Goal: Task Accomplishment & Management: Complete application form

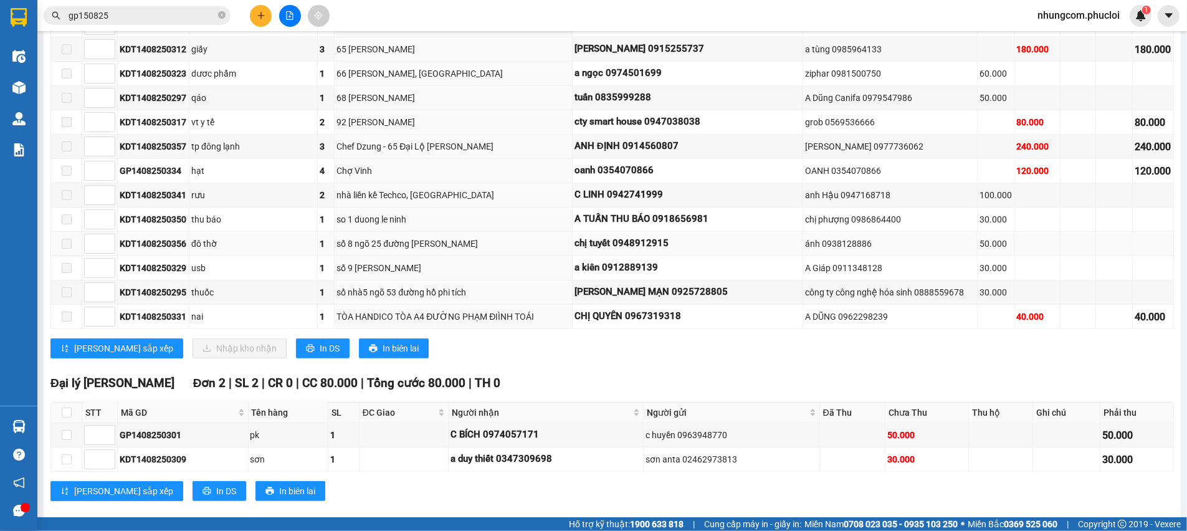
scroll to position [816, 0]
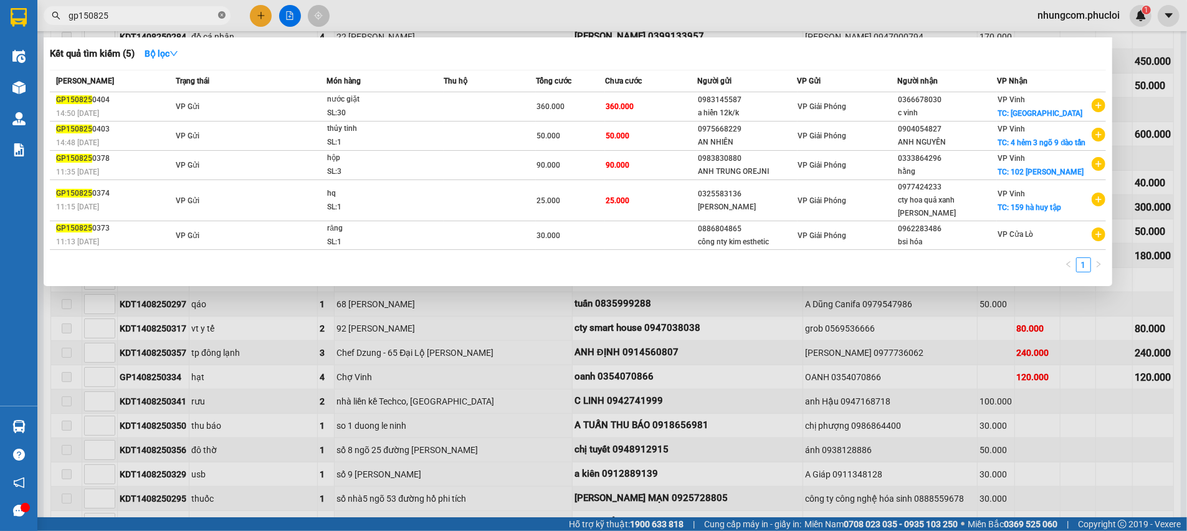
click at [219, 16] on icon "close-circle" at bounding box center [221, 14] width 7 height 7
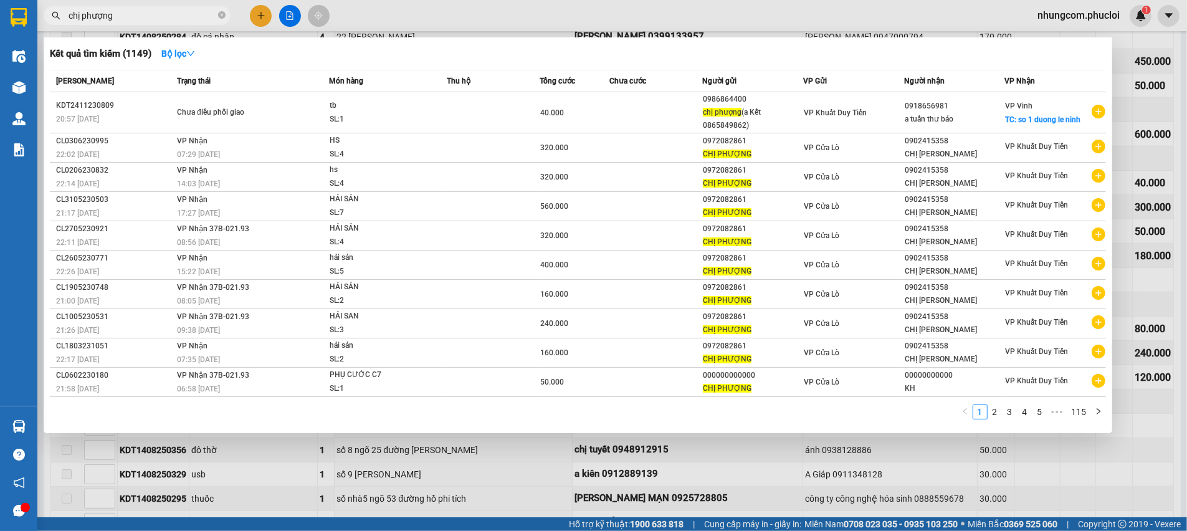
click at [157, 15] on input "chị phượng" at bounding box center [142, 16] width 147 height 14
click at [153, 16] on input "chị phượng" at bounding box center [142, 16] width 147 height 14
drag, startPoint x: 148, startPoint y: 18, endPoint x: 82, endPoint y: 19, distance: 66.7
click at [82, 19] on input "chị phượng" at bounding box center [142, 16] width 147 height 14
click at [98, 19] on input "chị phượng" at bounding box center [142, 16] width 147 height 14
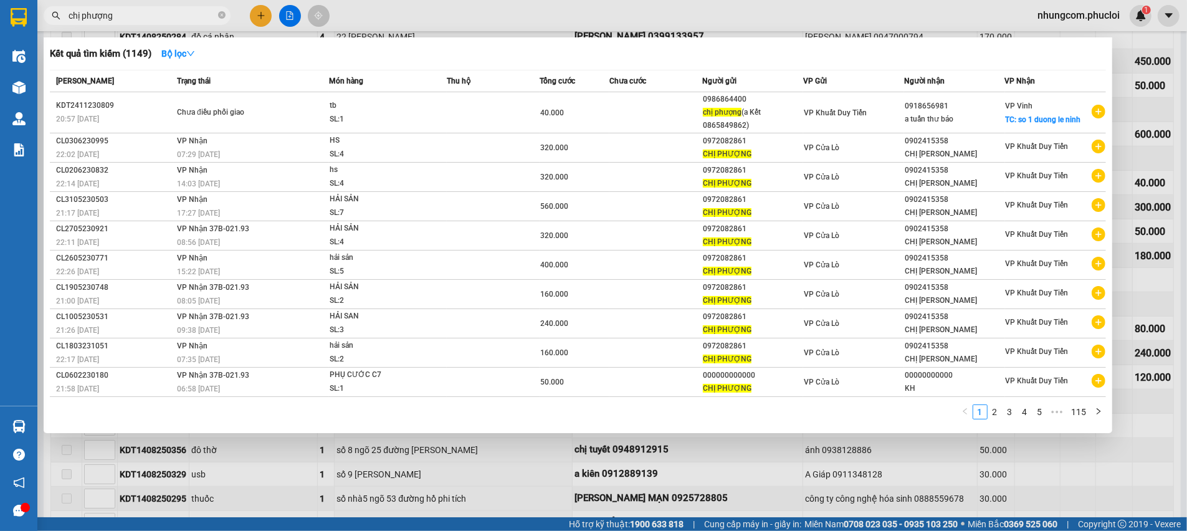
click at [135, 17] on input "chị phượng" at bounding box center [142, 16] width 147 height 14
click at [130, 14] on input "chị phượng" at bounding box center [142, 16] width 147 height 14
click at [143, 16] on input "chị phượng" at bounding box center [142, 16] width 147 height 14
drag, startPoint x: 143, startPoint y: 15, endPoint x: 169, endPoint y: 10, distance: 26.6
click at [160, 10] on input "chị phượng" at bounding box center [142, 16] width 147 height 14
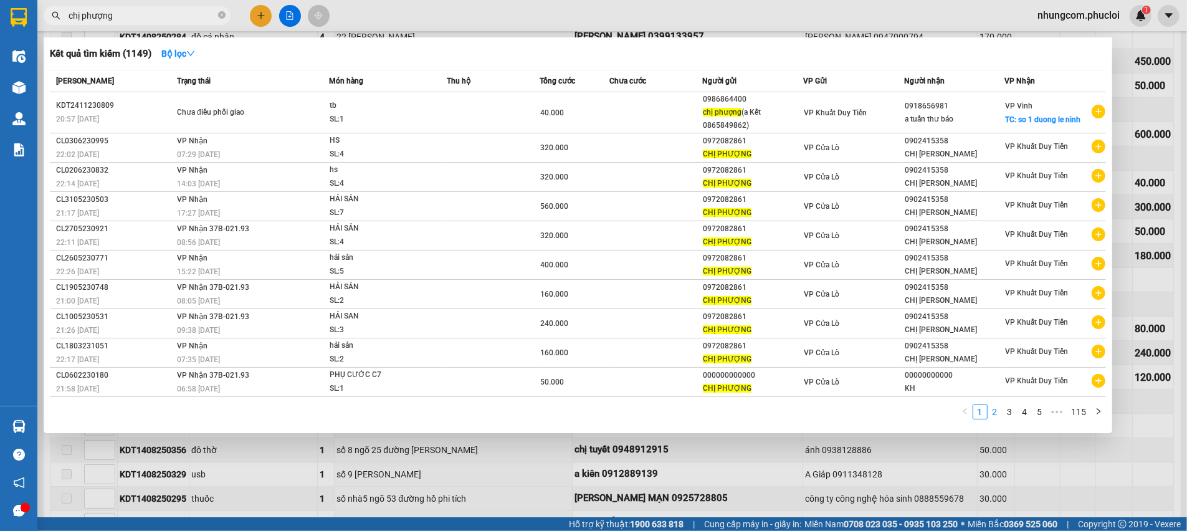
type input "chị phượng"
click at [991, 411] on link "2" at bounding box center [995, 412] width 14 height 14
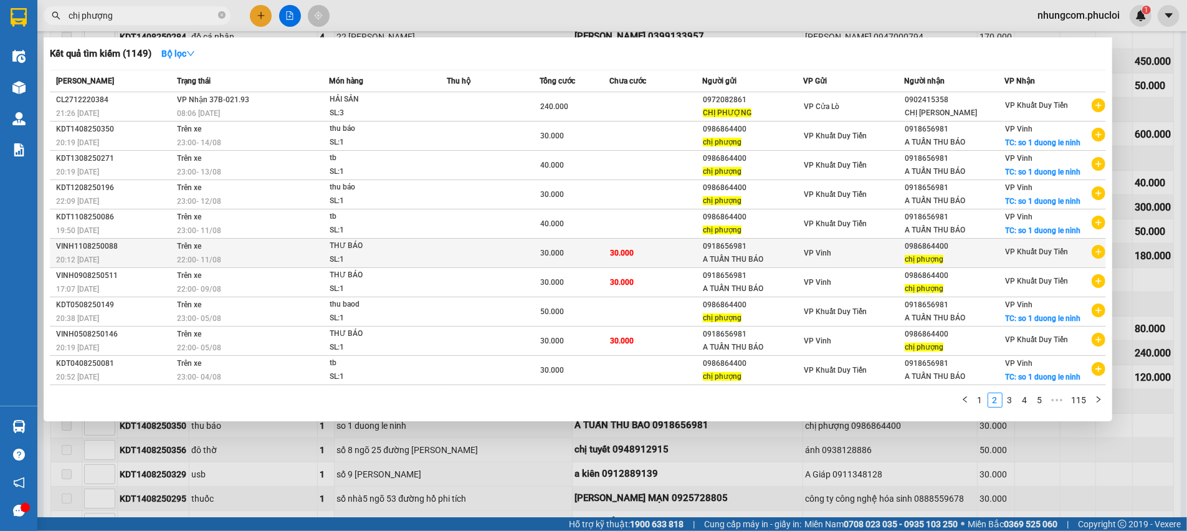
click at [712, 260] on div "A TUẤN THU BÁO" at bounding box center [753, 259] width 100 height 13
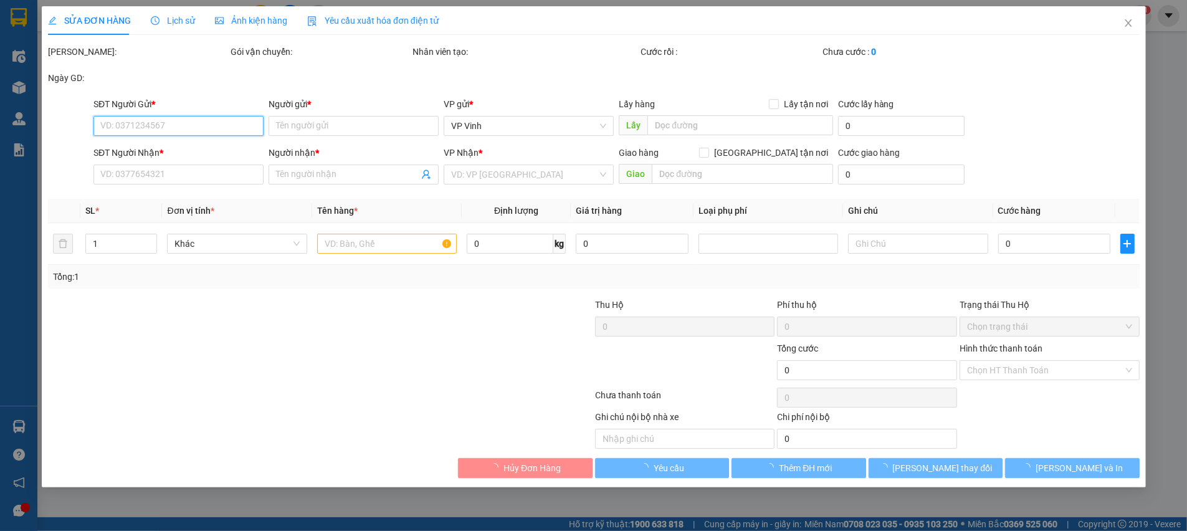
type input "0918656981"
type input "A TUẤN THU BÁO"
type input "0986864400"
type input "chị phượng"
type input "30.000"
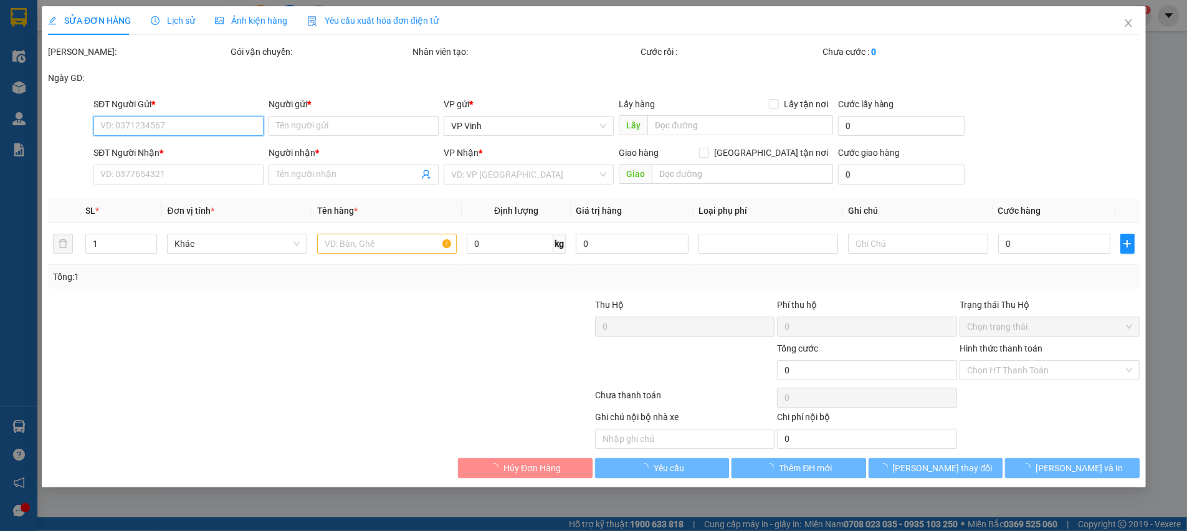
type input "30.000"
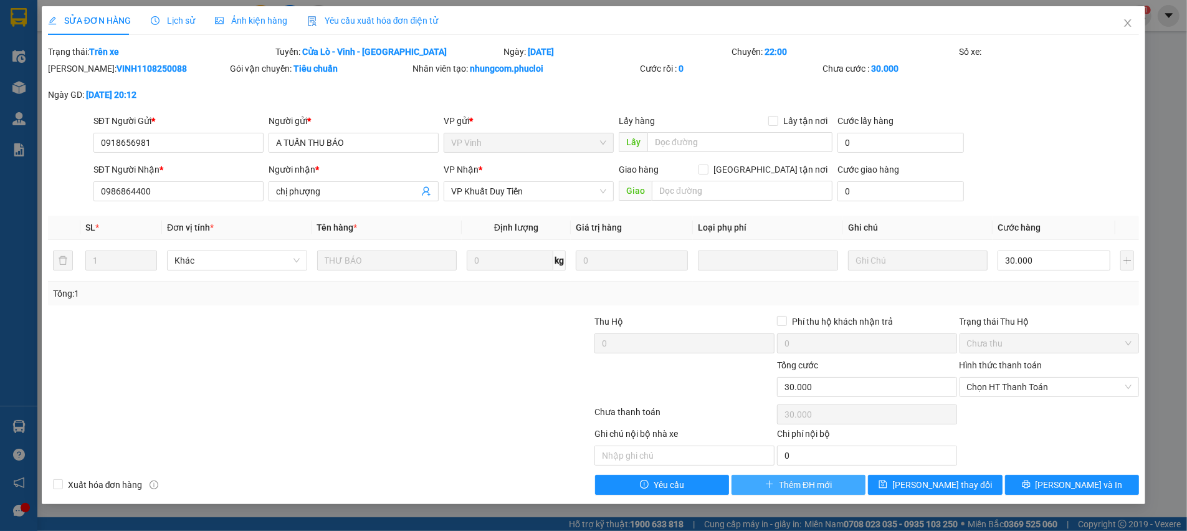
click at [811, 484] on span "Thêm ĐH mới" at bounding box center [805, 485] width 53 height 14
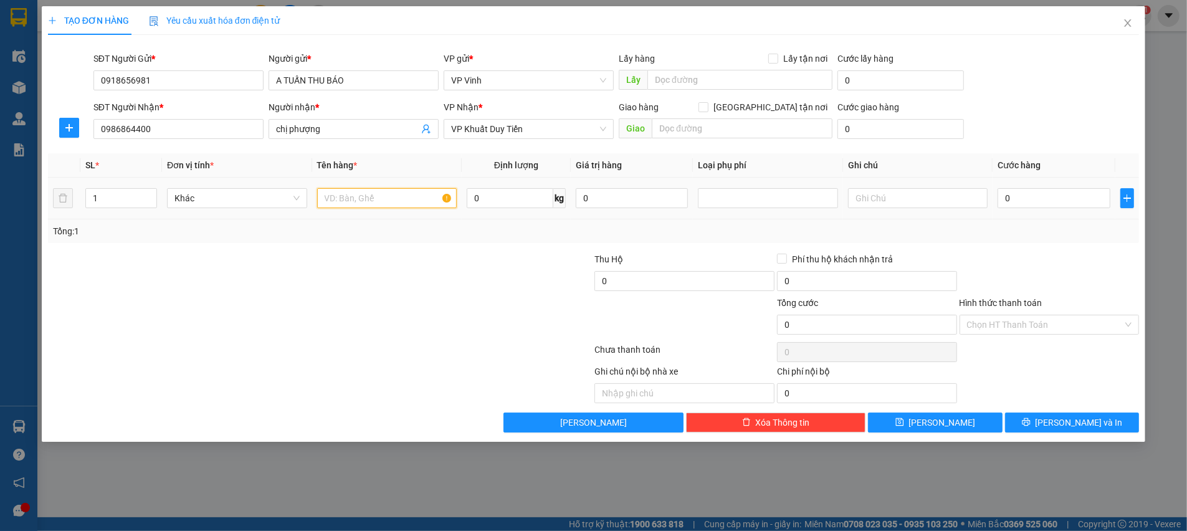
click at [384, 204] on input "text" at bounding box center [387, 198] width 140 height 20
type input "thư báo"
click at [1031, 198] on input "0" at bounding box center [1054, 198] width 113 height 20
click at [1034, 199] on input "0" at bounding box center [1054, 198] width 113 height 20
type input "05"
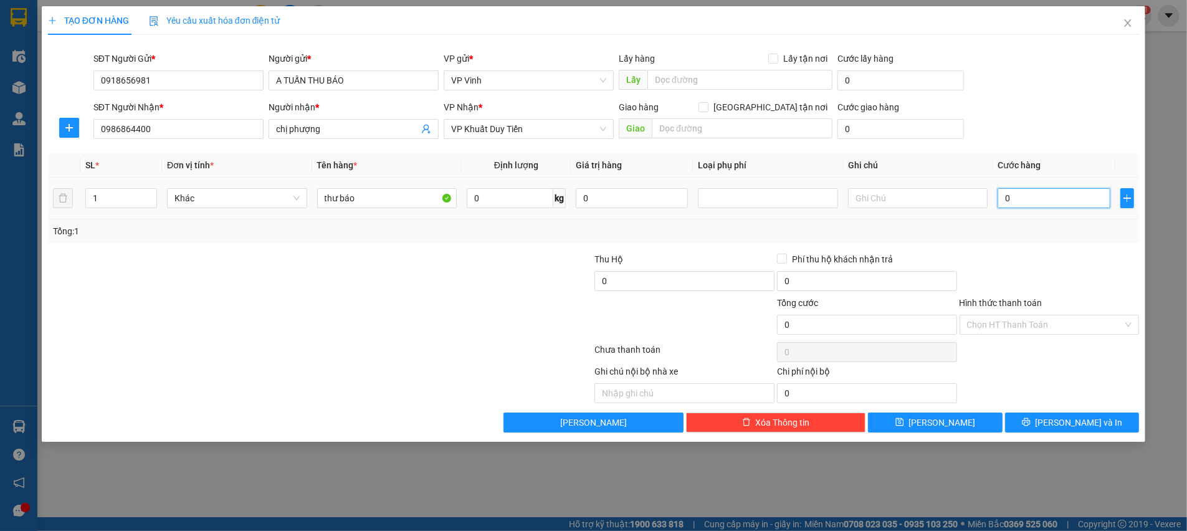
type input "5"
type input "050"
type input "50"
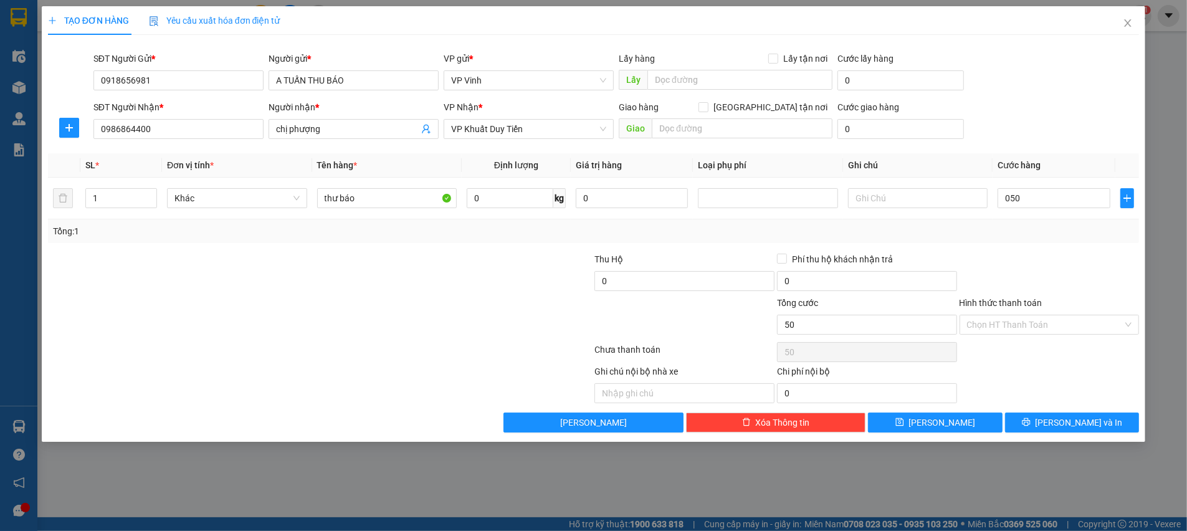
type input "50.000"
click at [1036, 232] on div "Tổng: 1" at bounding box center [594, 231] width 1082 height 14
click at [1033, 338] on div "Hình thức thanh toán Chọn HT Thanh Toán" at bounding box center [1050, 318] width 180 height 44
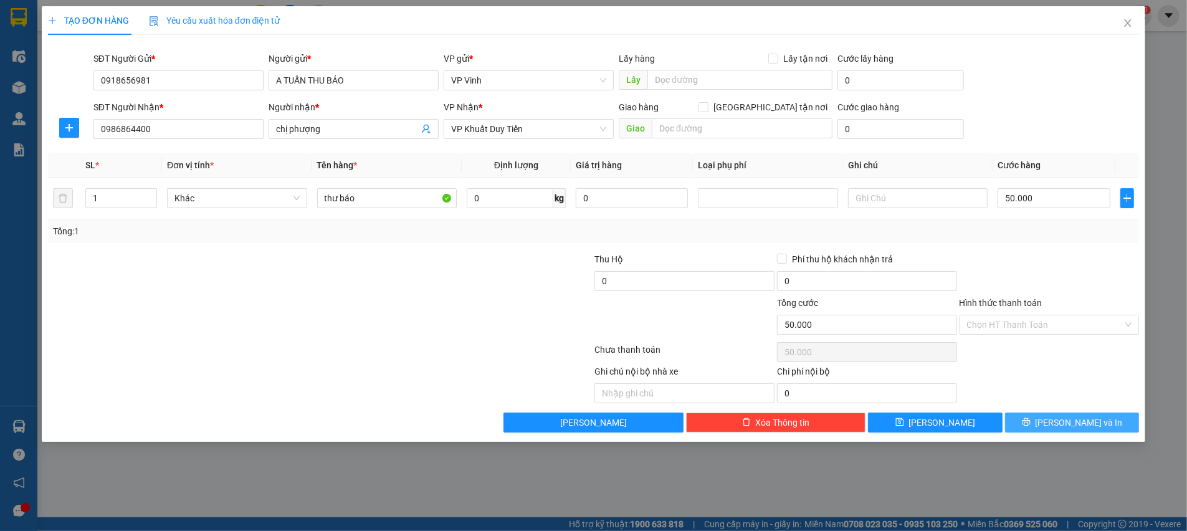
click at [1046, 417] on button "[PERSON_NAME] và In" at bounding box center [1072, 423] width 134 height 20
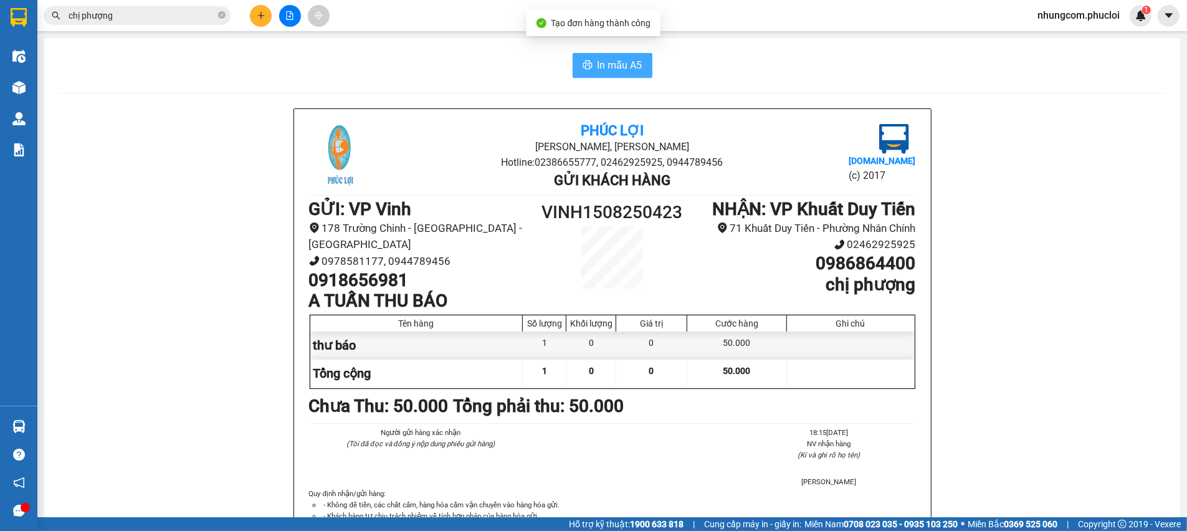
click at [598, 67] on span "In mẫu A5" at bounding box center [620, 65] width 45 height 16
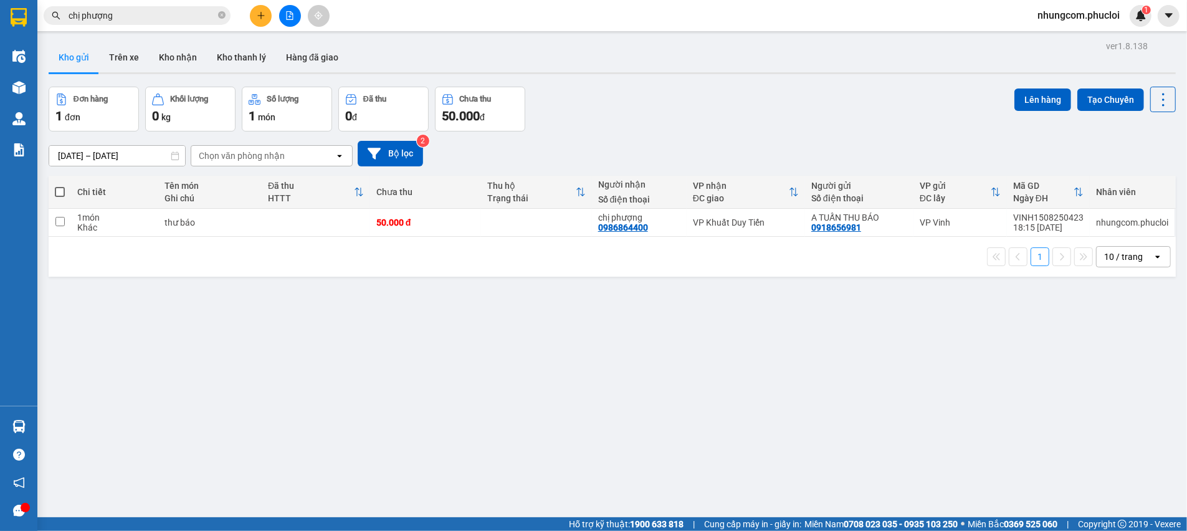
click at [791, 113] on div "Đơn hàng 1 đơn Khối lượng 0 kg Số lượng 1 món Đã thu 0 đ Chưa thu 50.000 đ Lên …" at bounding box center [612, 109] width 1127 height 45
click at [1098, 222] on icon at bounding box center [1102, 222] width 9 height 9
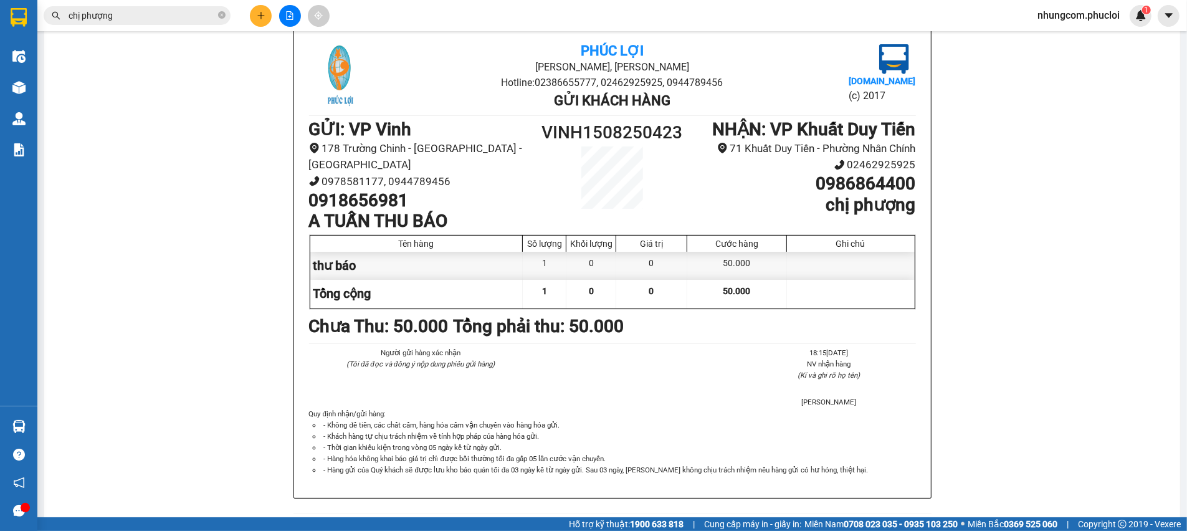
scroll to position [80, 0]
click at [158, 19] on input "chị phượng" at bounding box center [142, 16] width 147 height 14
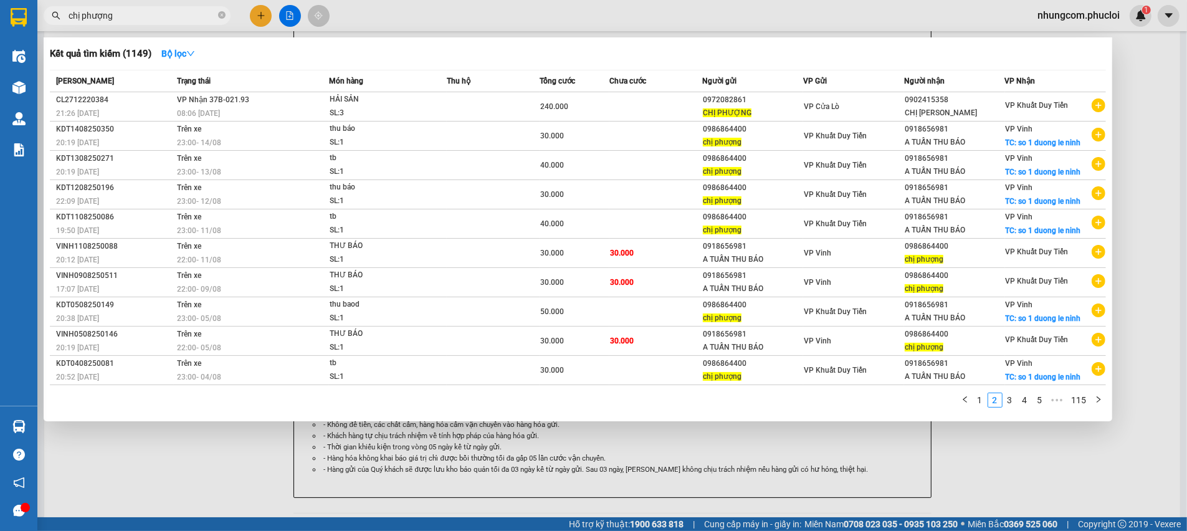
click at [158, 19] on input "chị phượng" at bounding box center [142, 16] width 147 height 14
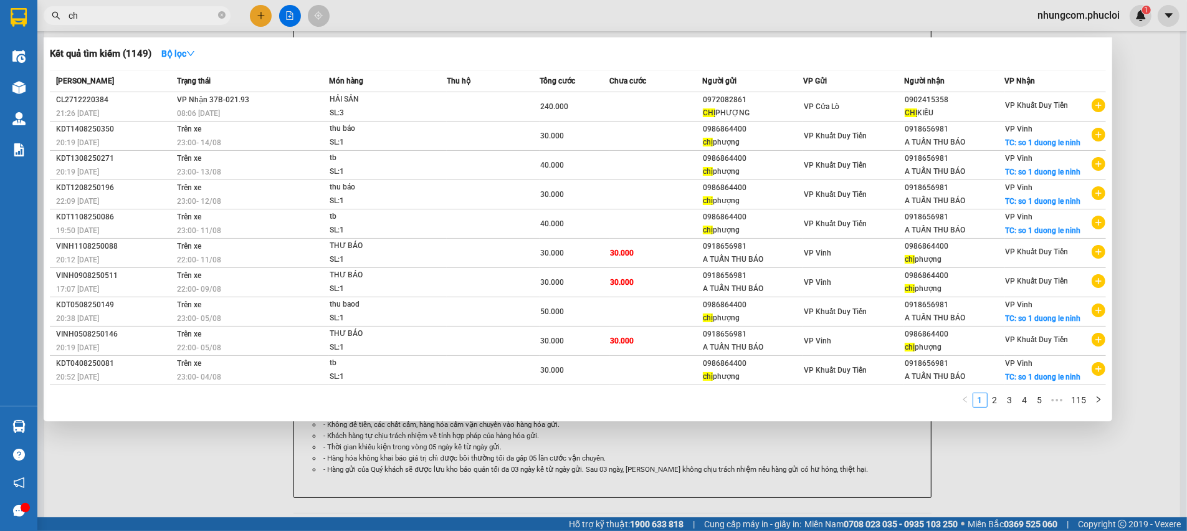
type input "c"
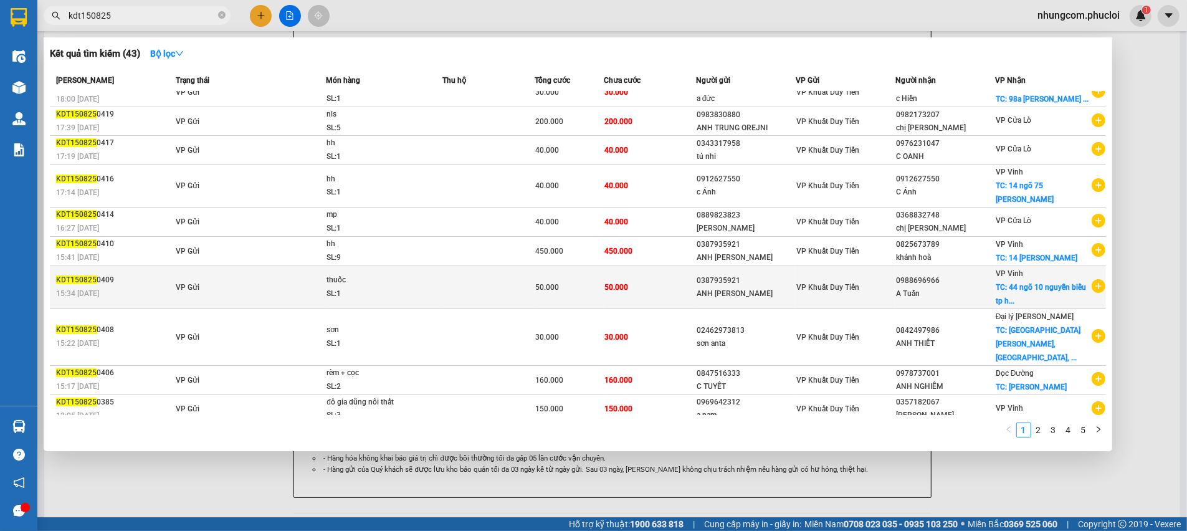
scroll to position [22, 0]
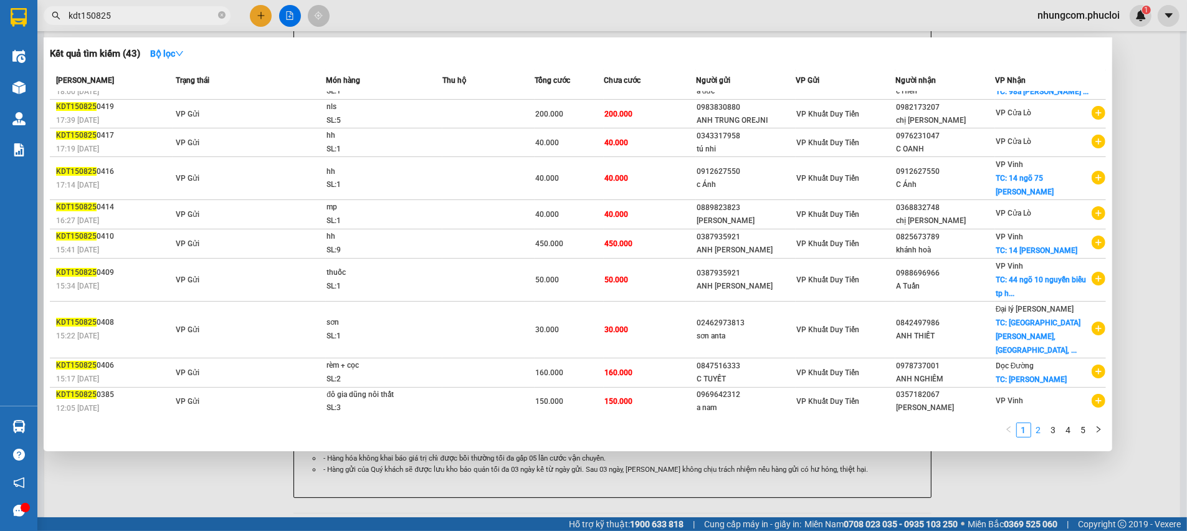
type input "kdt150825"
click at [1040, 426] on link "2" at bounding box center [1039, 430] width 14 height 14
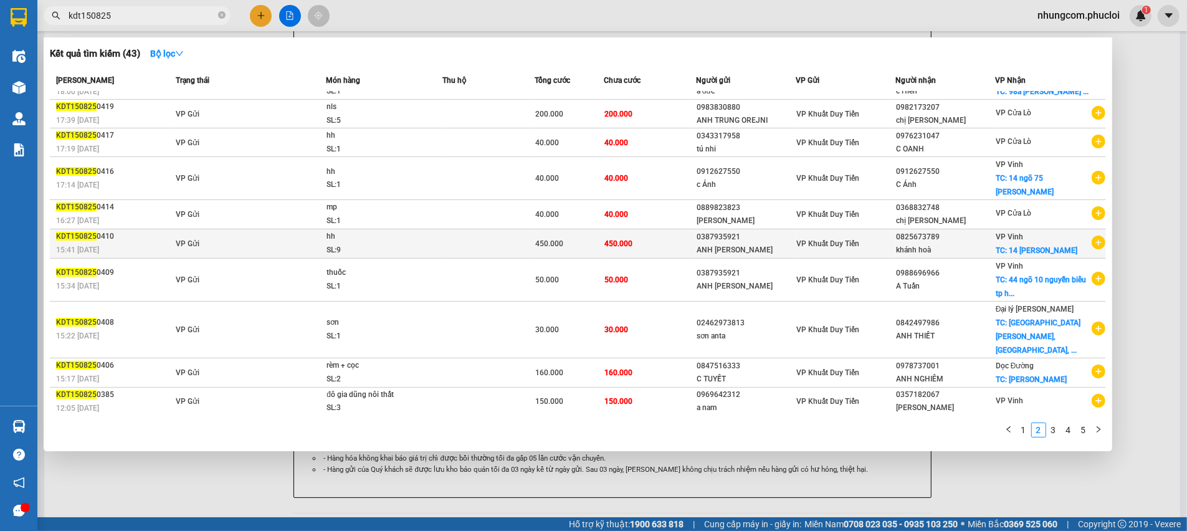
scroll to position [0, 0]
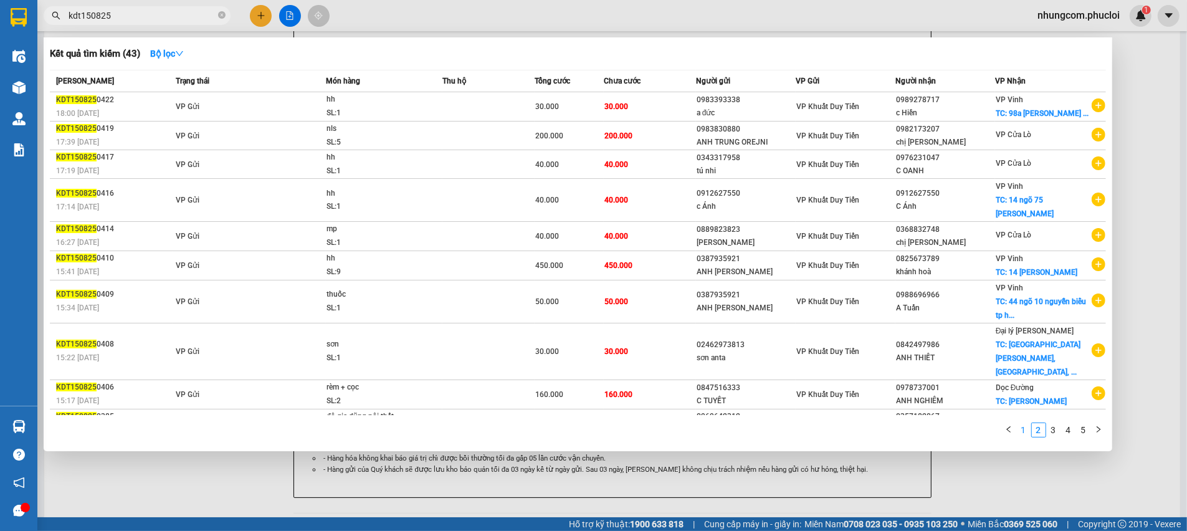
click at [1024, 429] on link "1" at bounding box center [1024, 430] width 14 height 14
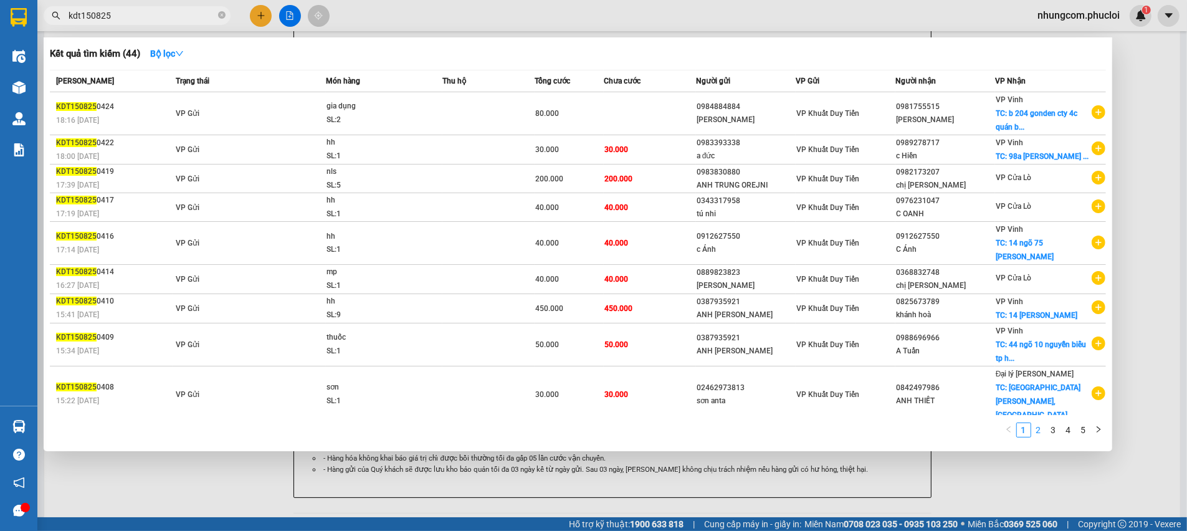
click at [1032, 431] on link "2" at bounding box center [1039, 430] width 14 height 14
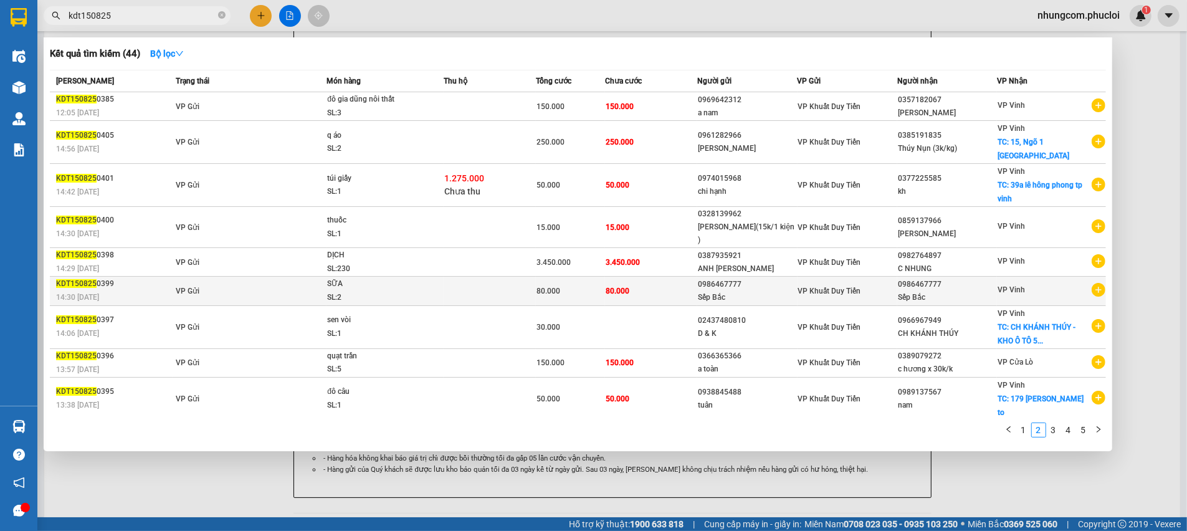
scroll to position [34, 0]
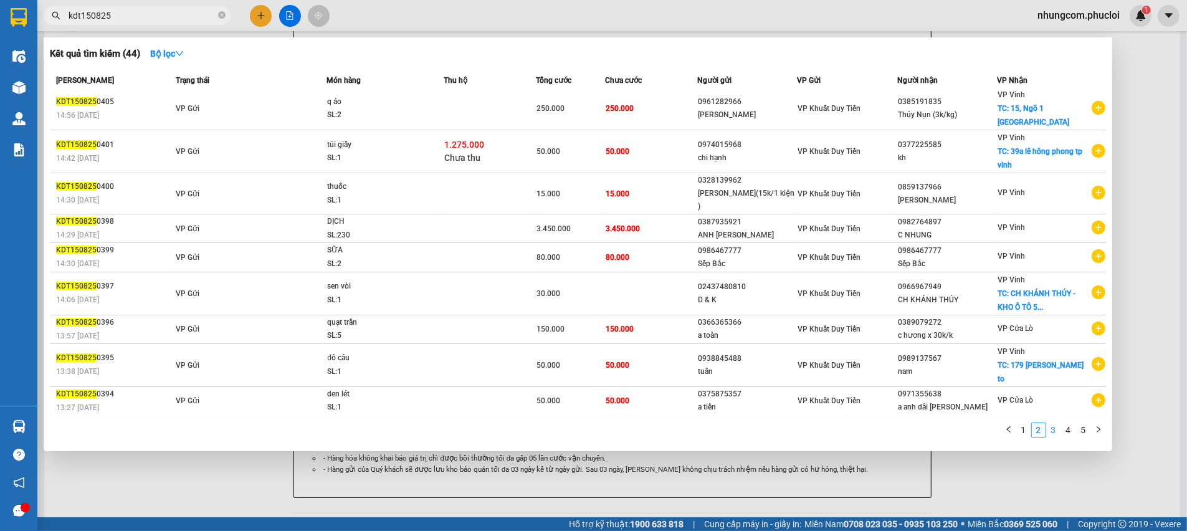
click at [1048, 432] on link "3" at bounding box center [1054, 430] width 14 height 14
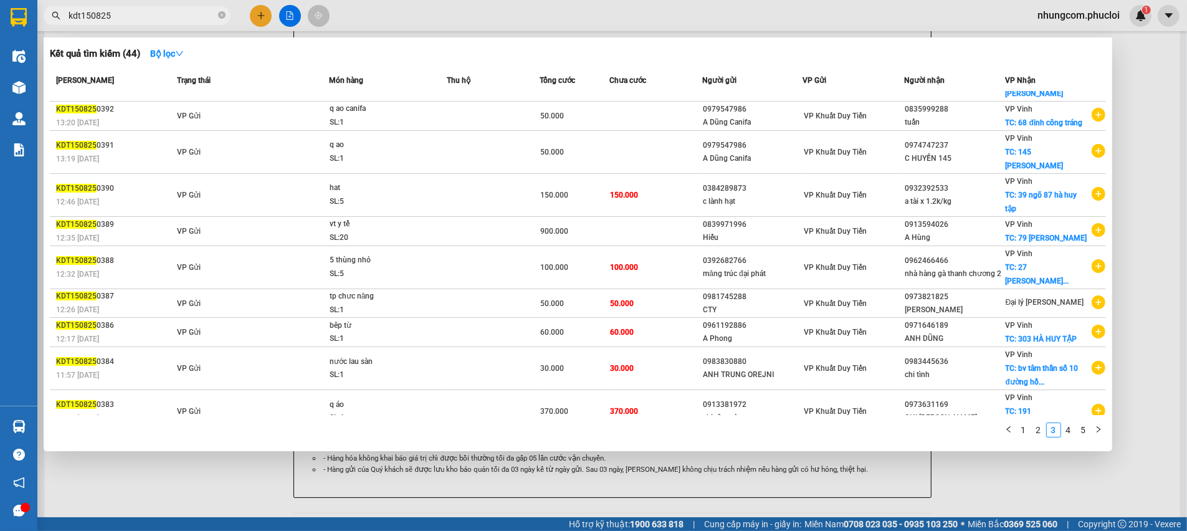
scroll to position [10, 0]
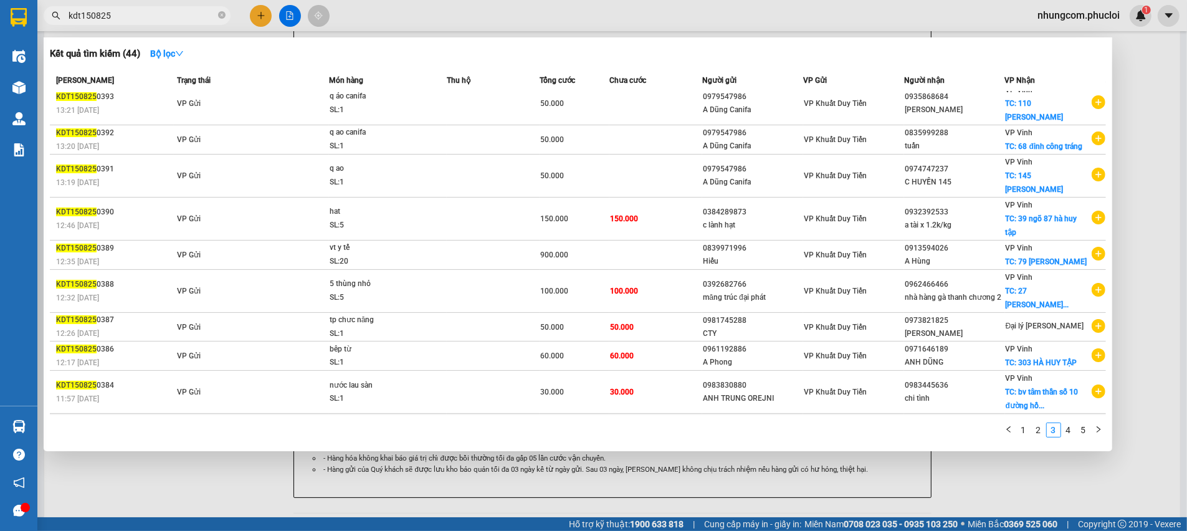
click at [641, 414] on td "370.000" at bounding box center [655, 435] width 93 height 43
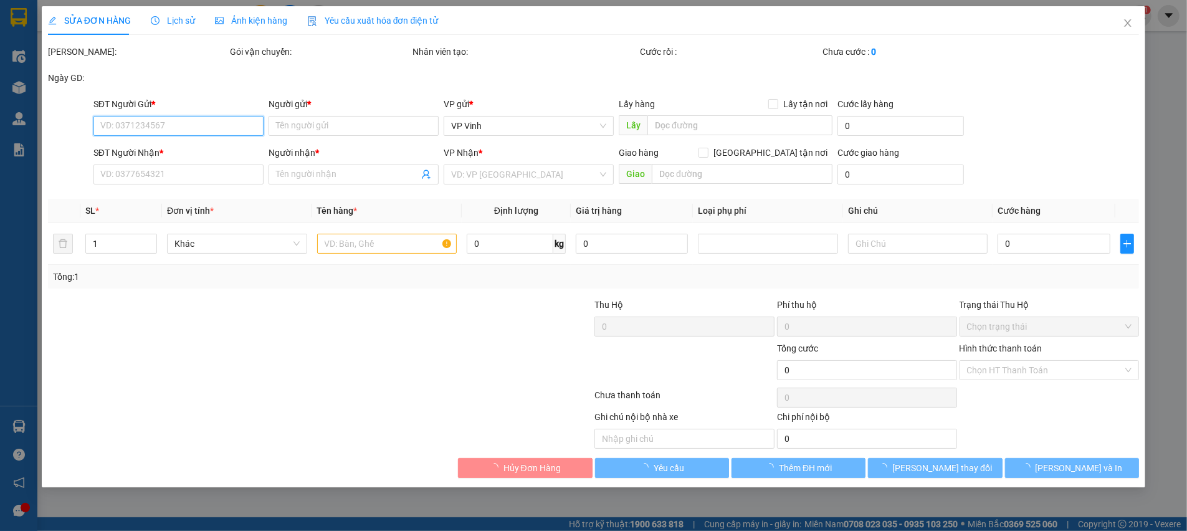
type input "0913381972"
type input "chị tân toàn"
type input "0973631169"
type input "CHỊ [PERSON_NAME]"
checkbox input "true"
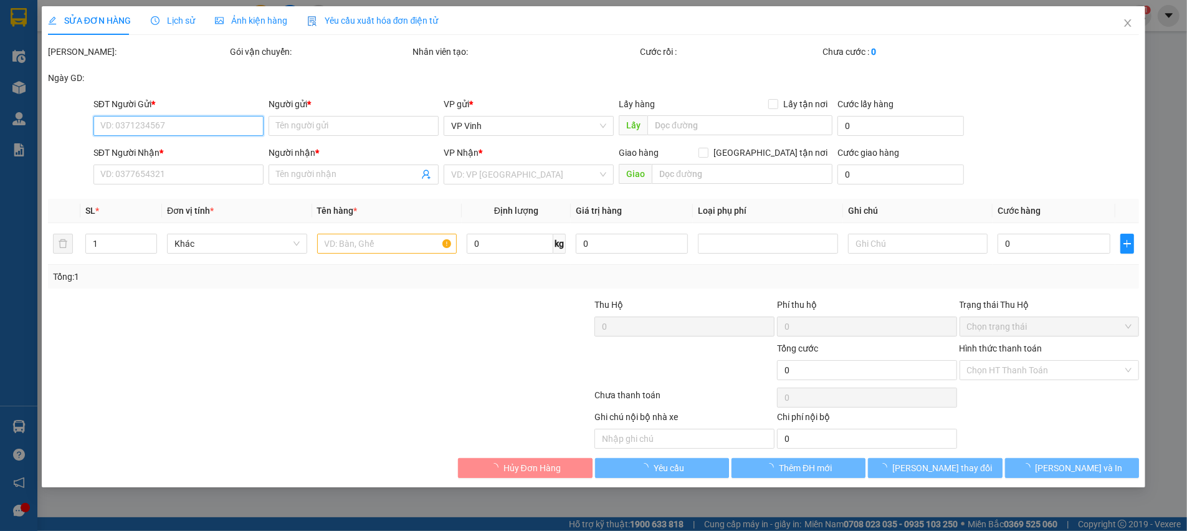
type input "191 [PERSON_NAME]"
type input "370.000"
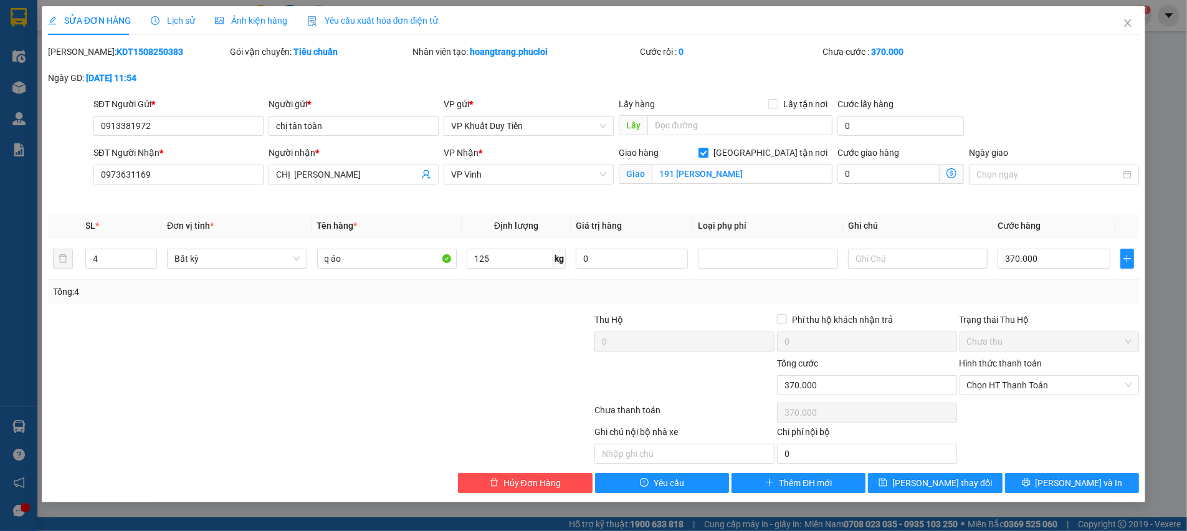
click at [187, 16] on span "Lịch sử" at bounding box center [173, 21] width 44 height 10
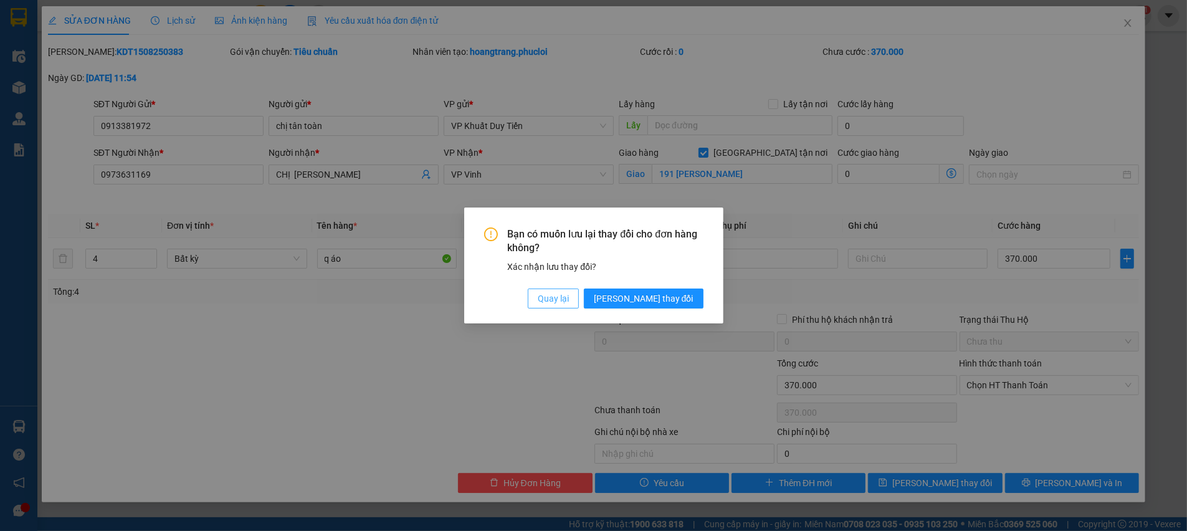
click at [579, 300] on button "Quay lại" at bounding box center [553, 299] width 51 height 20
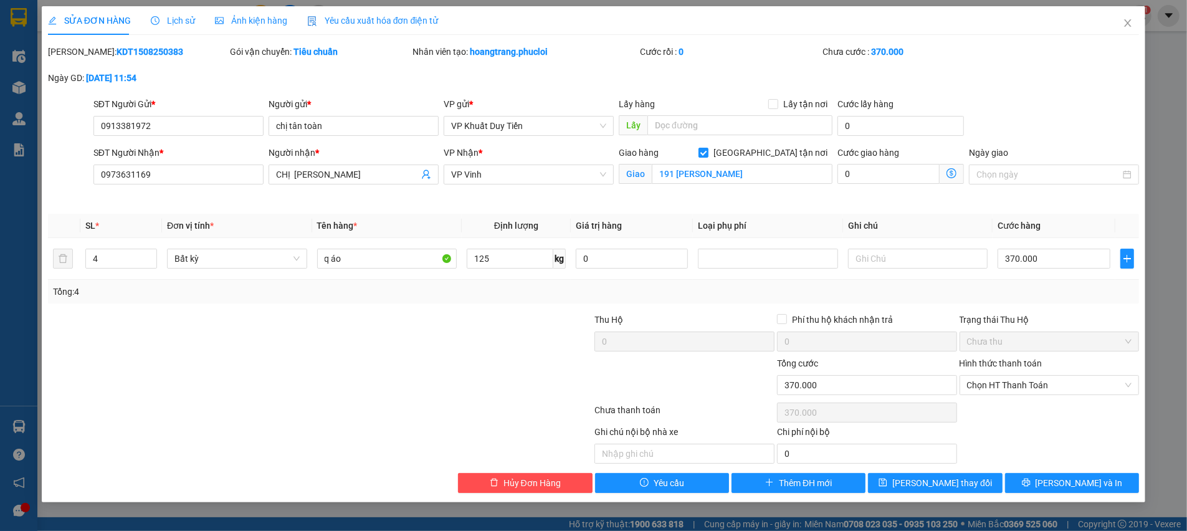
click at [173, 24] on span "Lịch sử" at bounding box center [173, 21] width 44 height 10
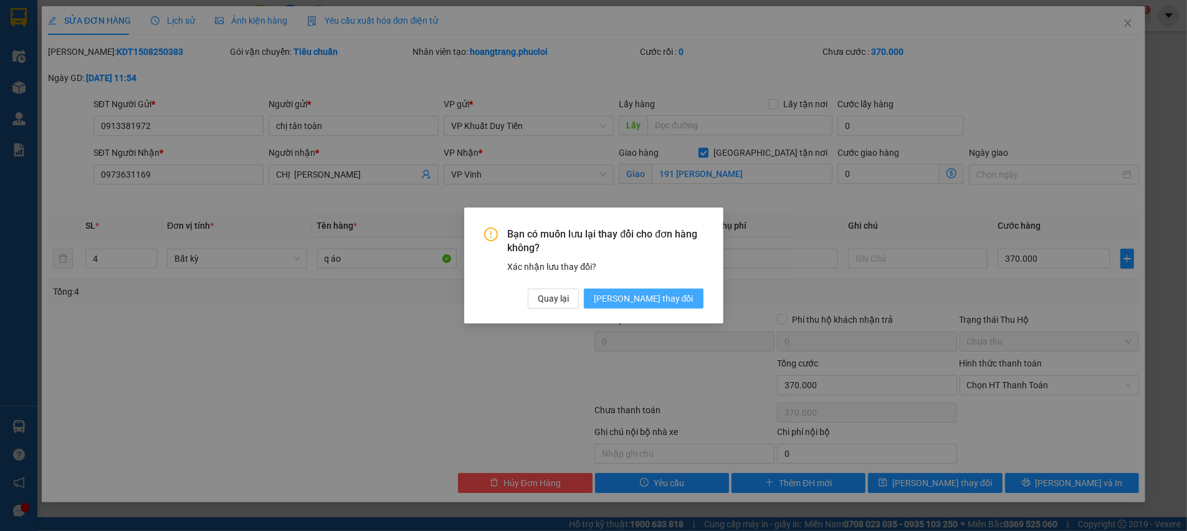
click at [654, 299] on span "[PERSON_NAME] thay đổi" at bounding box center [644, 299] width 100 height 14
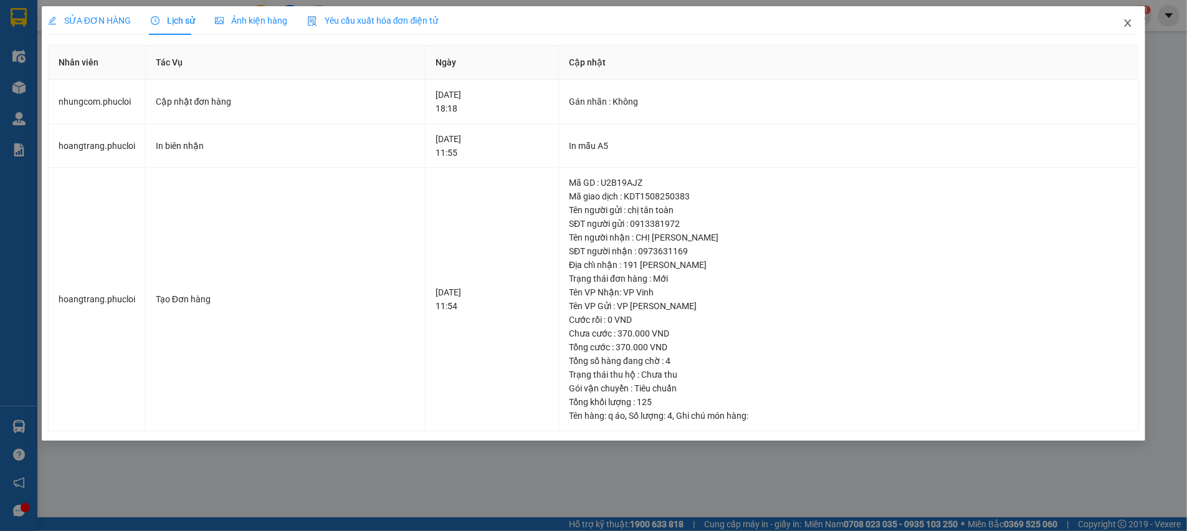
click at [1125, 25] on icon "close" at bounding box center [1128, 23] width 10 height 10
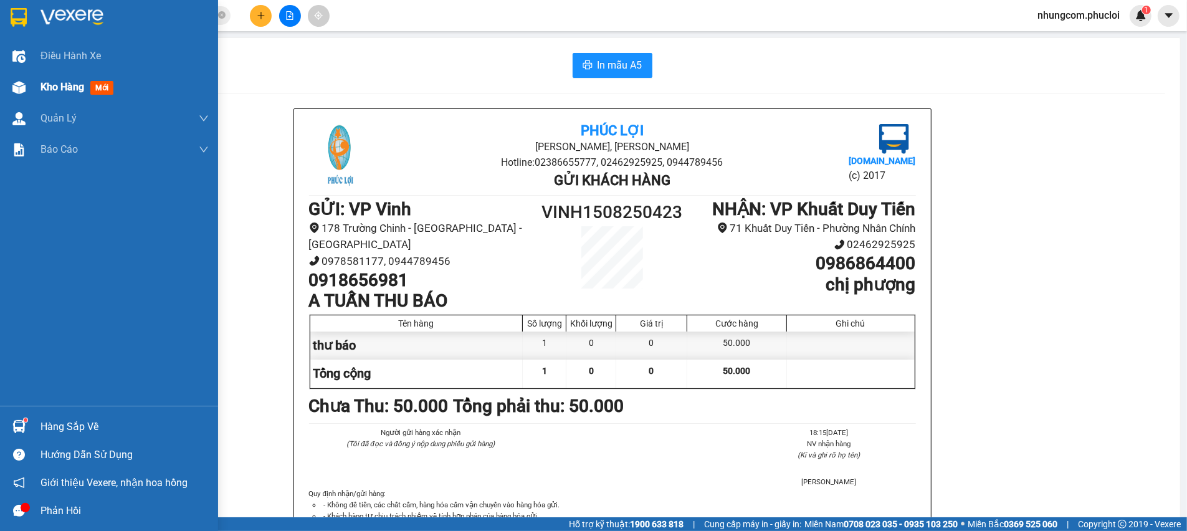
click at [19, 101] on div "Kho hàng mới" at bounding box center [109, 87] width 218 height 31
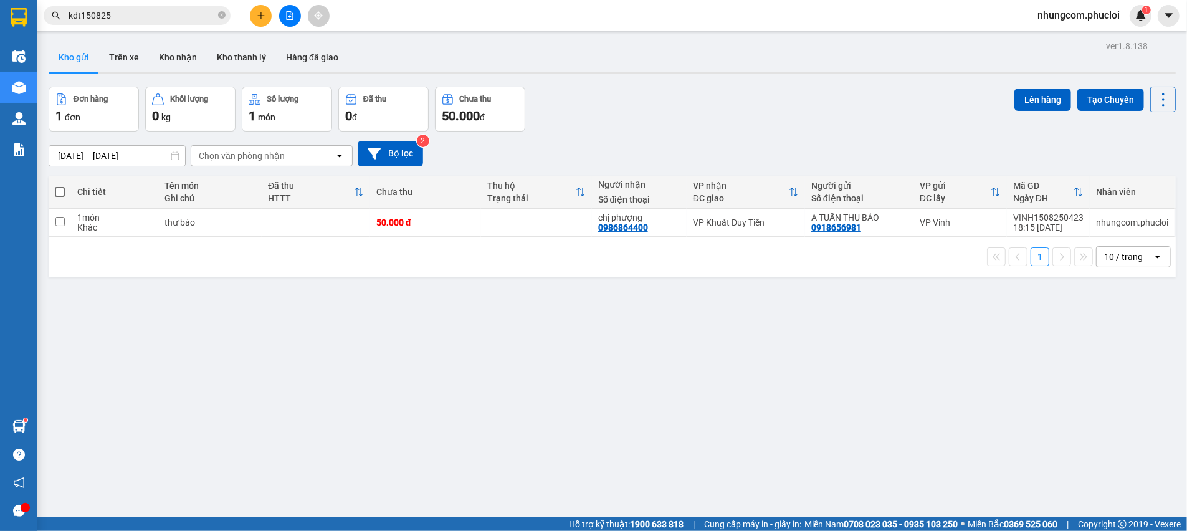
click at [676, 138] on div "[DATE] – [DATE] Press the down arrow key to interact with the calendar and sele…" at bounding box center [612, 153] width 1127 height 44
click at [645, 163] on div "[DATE] – [DATE] Press the down arrow key to interact with the calendar and sele…" at bounding box center [612, 154] width 1127 height 26
click at [425, 398] on div "ver 1.8.138 Kho gửi Trên xe Kho nhận Kho thanh [PERSON_NAME] đã giao Đơn hàng 1…" at bounding box center [612, 302] width 1137 height 531
